Goal: Navigation & Orientation: Find specific page/section

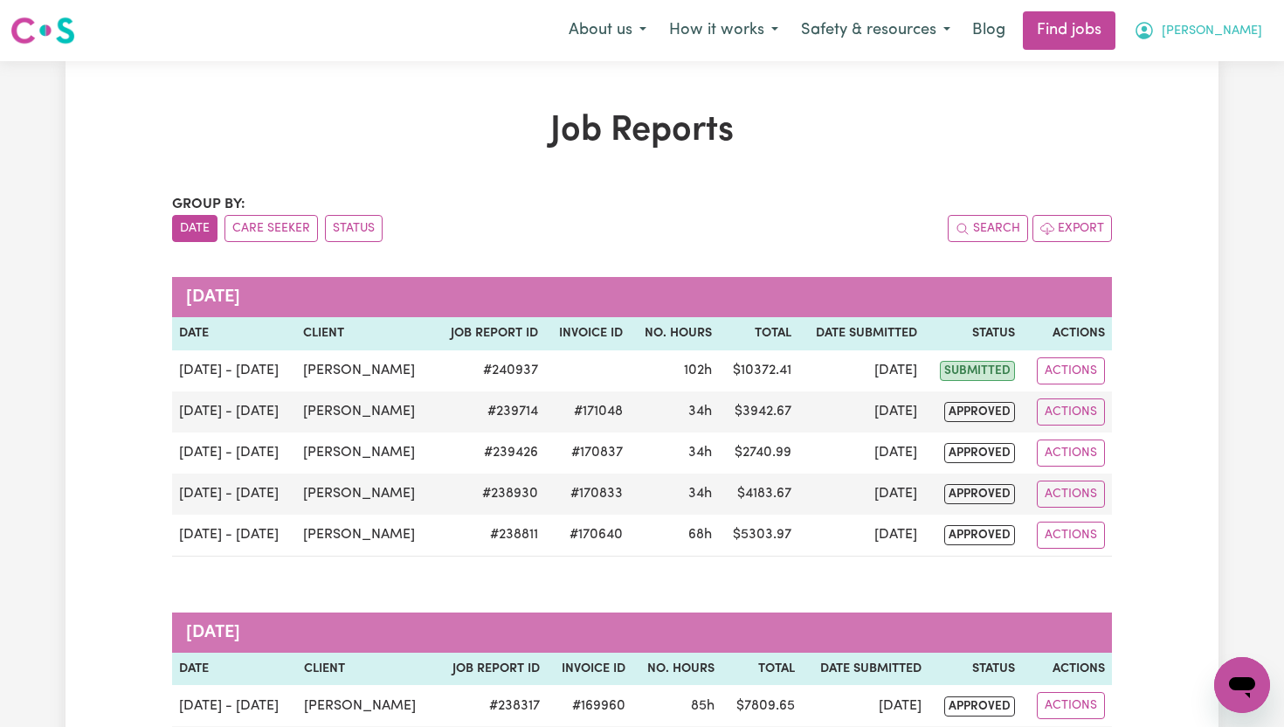
click at [1249, 27] on span "[PERSON_NAME]" at bounding box center [1212, 31] width 100 height 19
click at [1209, 98] on link "My Dashboard" at bounding box center [1204, 100] width 138 height 33
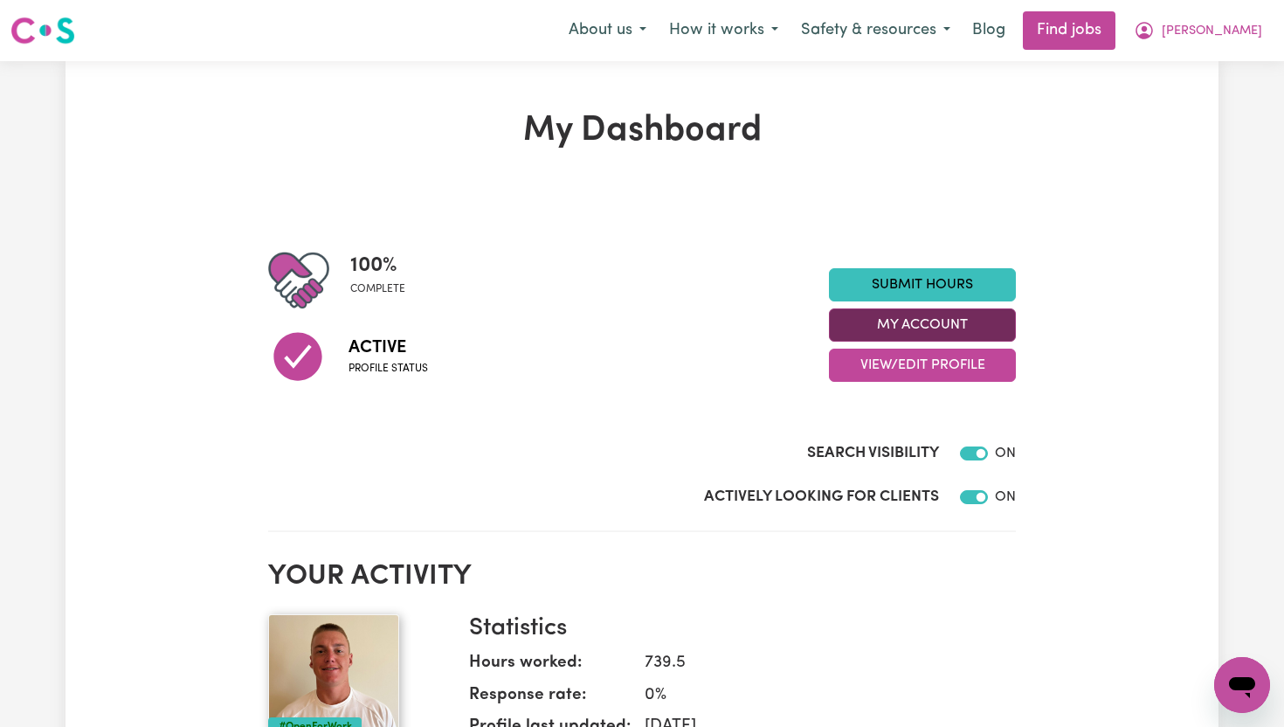
click at [956, 321] on button "My Account" at bounding box center [922, 324] width 187 height 33
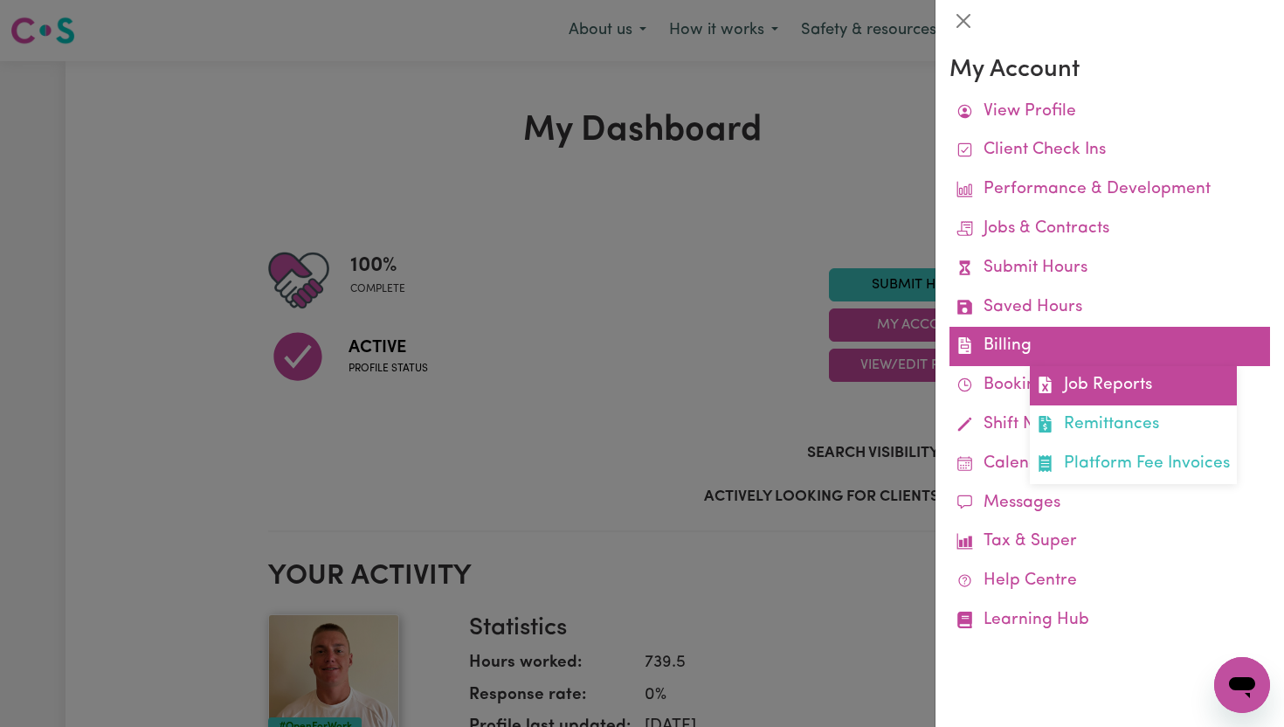
click at [1102, 391] on link "Job Reports" at bounding box center [1133, 385] width 207 height 39
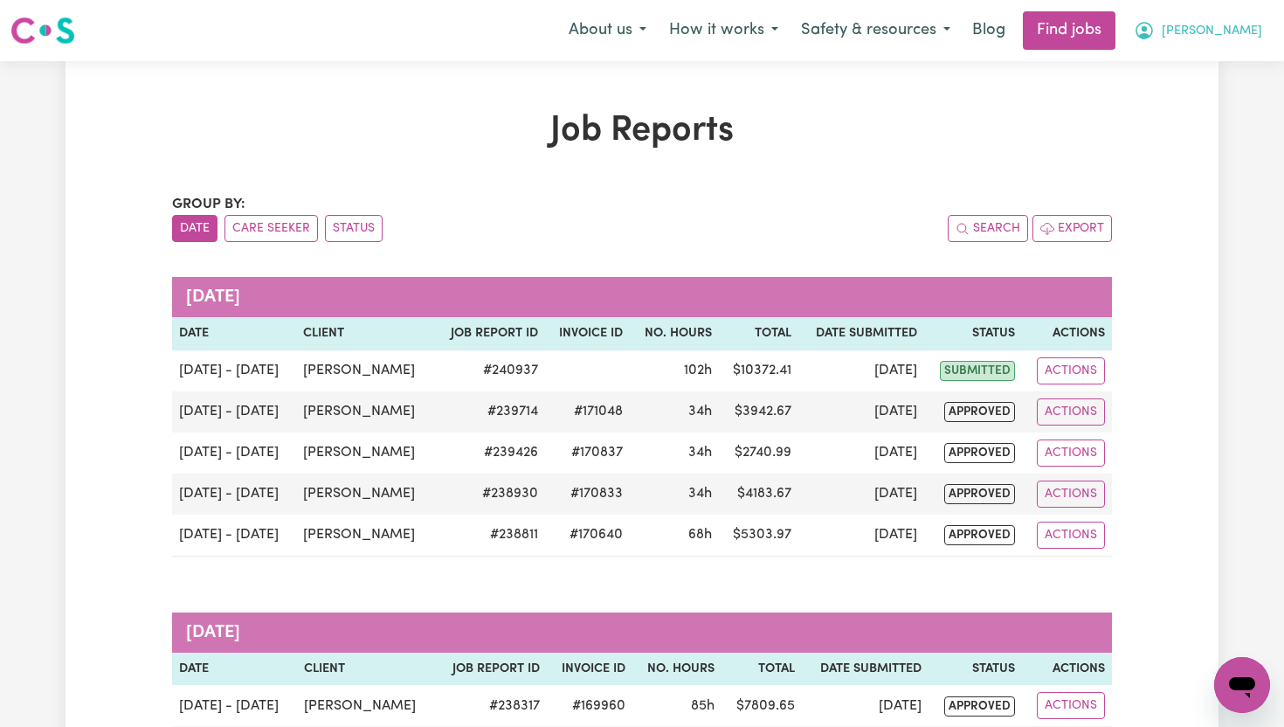
click at [1256, 26] on button "[PERSON_NAME]" at bounding box center [1197, 30] width 151 height 37
click at [1227, 98] on link "My Dashboard" at bounding box center [1204, 100] width 138 height 33
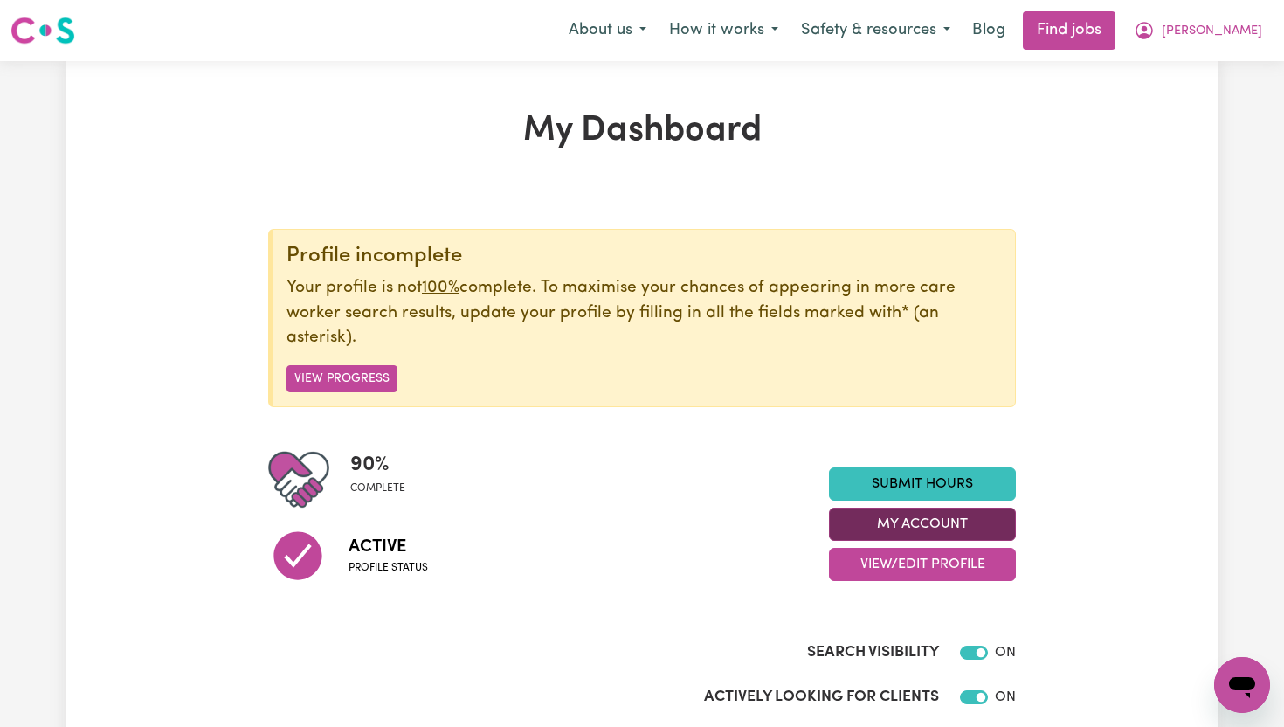
click at [971, 530] on button "My Account" at bounding box center [922, 523] width 187 height 33
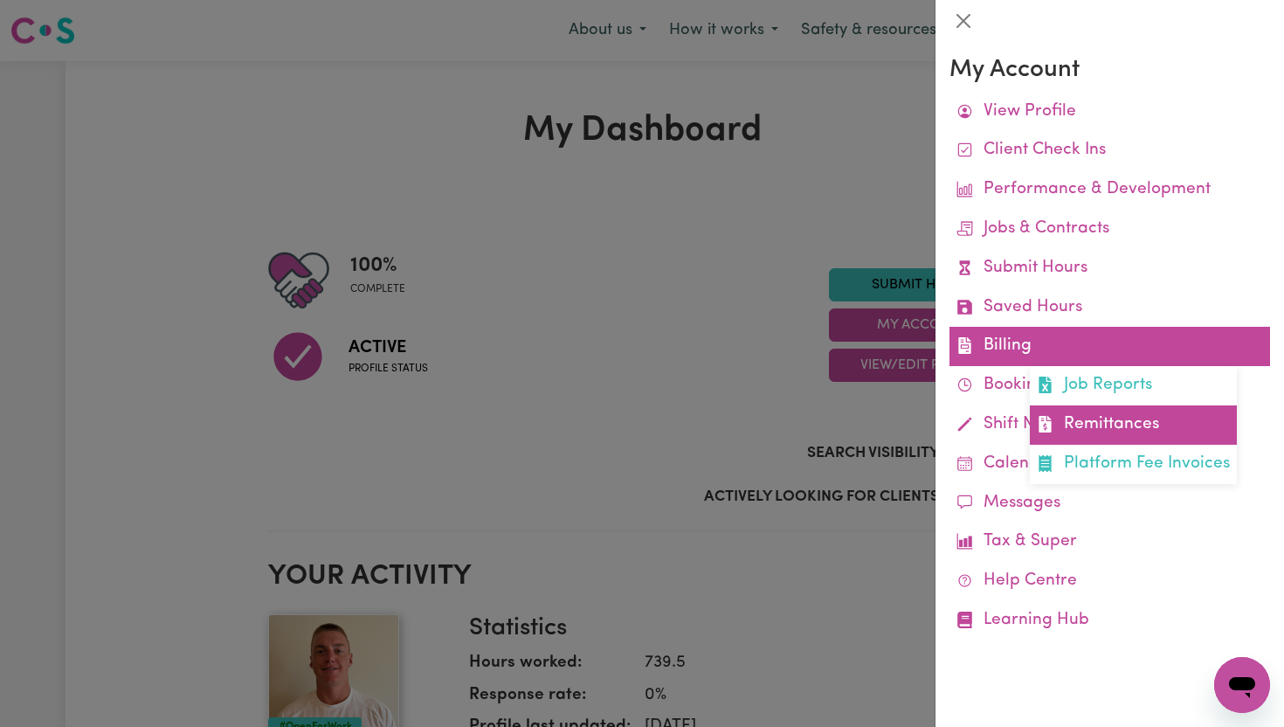
click at [1089, 424] on link "Remittances" at bounding box center [1133, 424] width 207 height 39
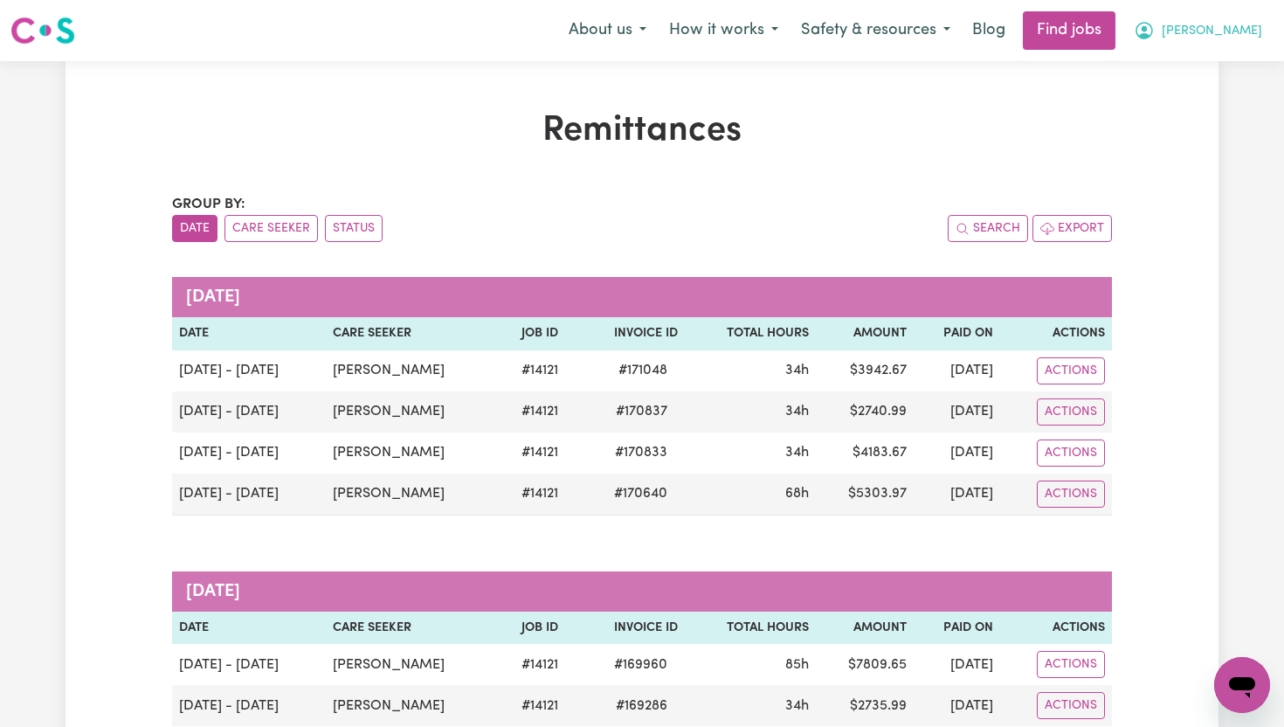
click at [1241, 30] on span "[PERSON_NAME]" at bounding box center [1212, 31] width 100 height 19
click at [1224, 103] on link "My Dashboard" at bounding box center [1204, 100] width 138 height 33
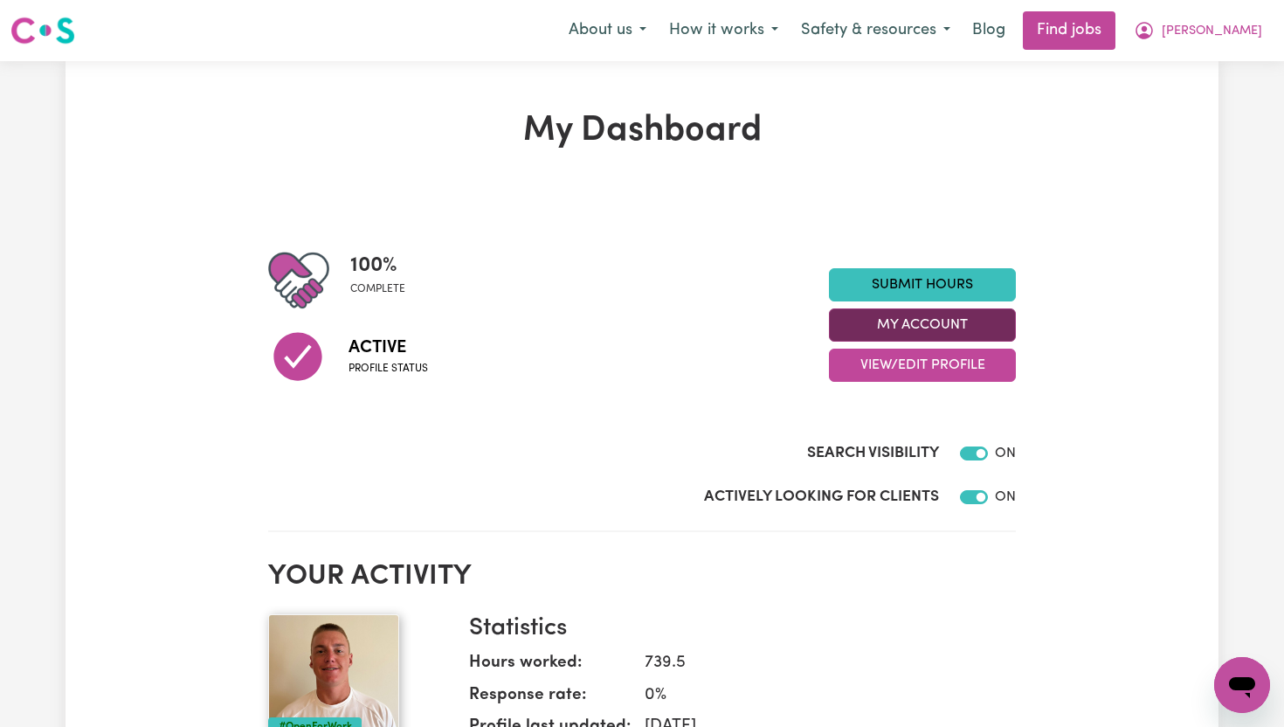
click at [967, 322] on button "My Account" at bounding box center [922, 324] width 187 height 33
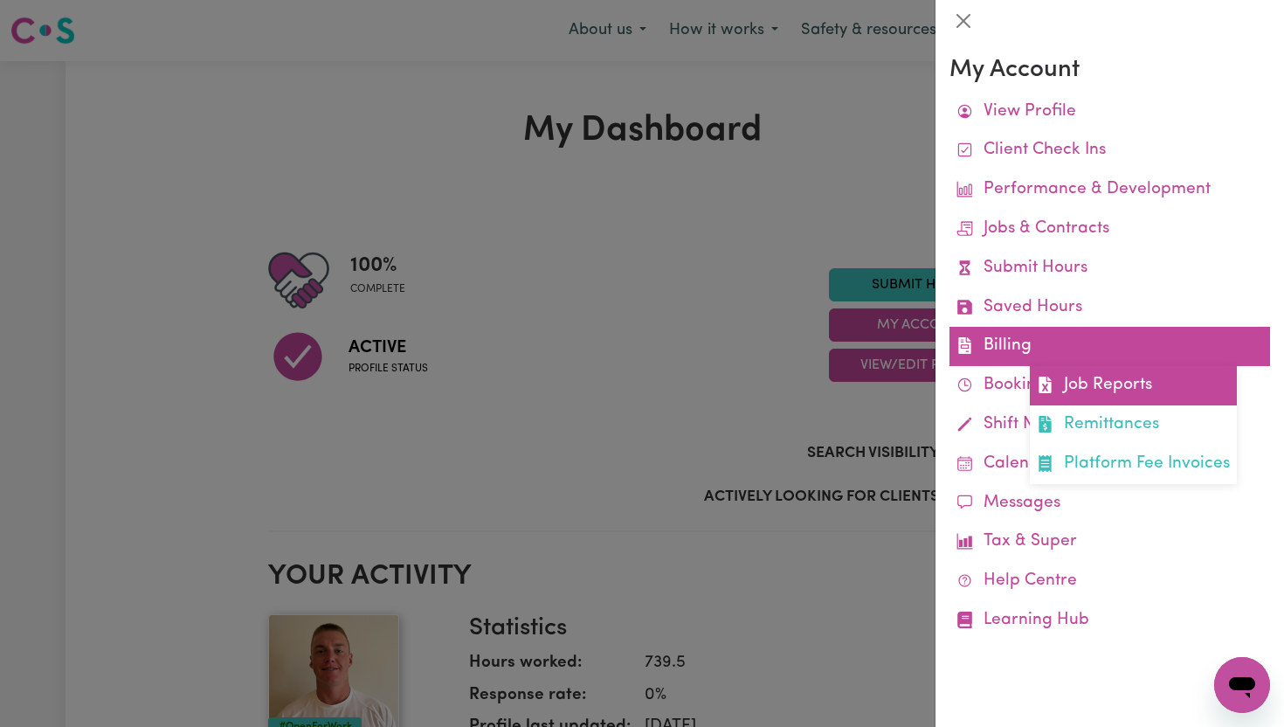
click at [1097, 388] on link "Job Reports" at bounding box center [1133, 385] width 207 height 39
